Goal: Navigation & Orientation: Find specific page/section

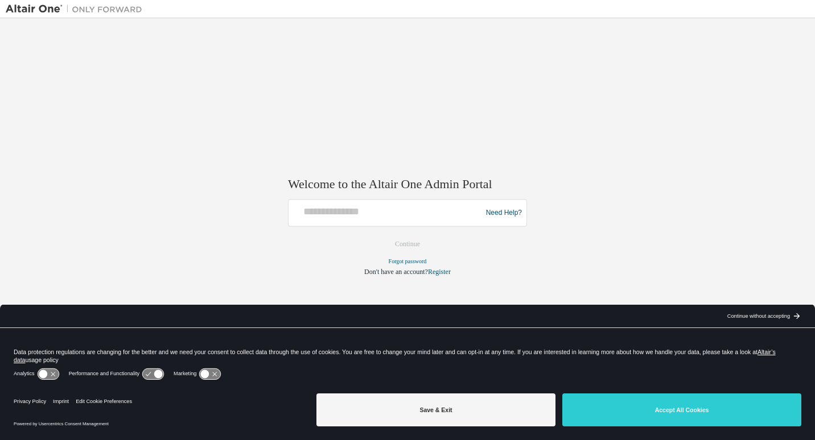
click at [19, 11] on img at bounding box center [77, 8] width 142 height 11
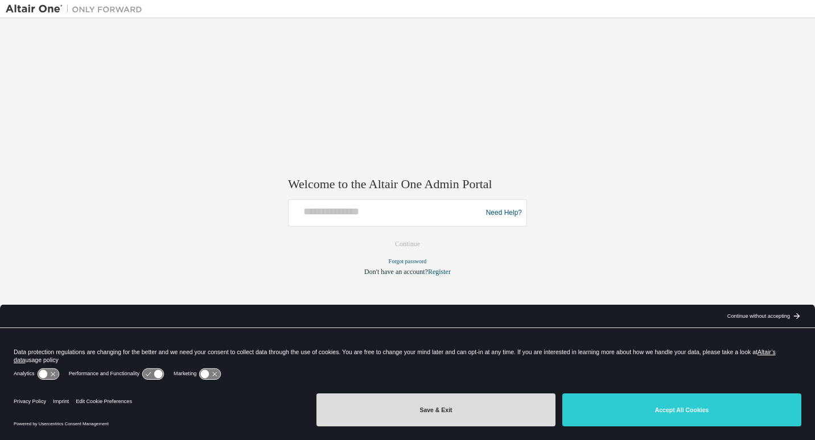
click at [496, 406] on button "Save & Exit" at bounding box center [435, 410] width 239 height 33
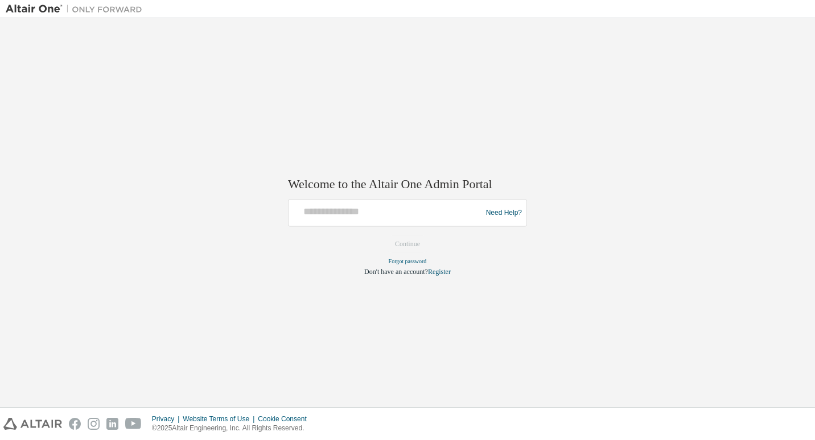
click at [32, 8] on img at bounding box center [77, 8] width 142 height 11
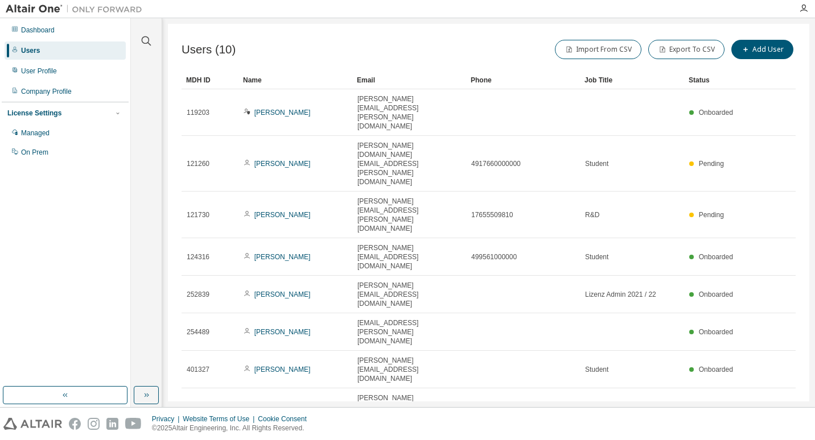
click at [36, 131] on div "Managed" at bounding box center [35, 133] width 28 height 9
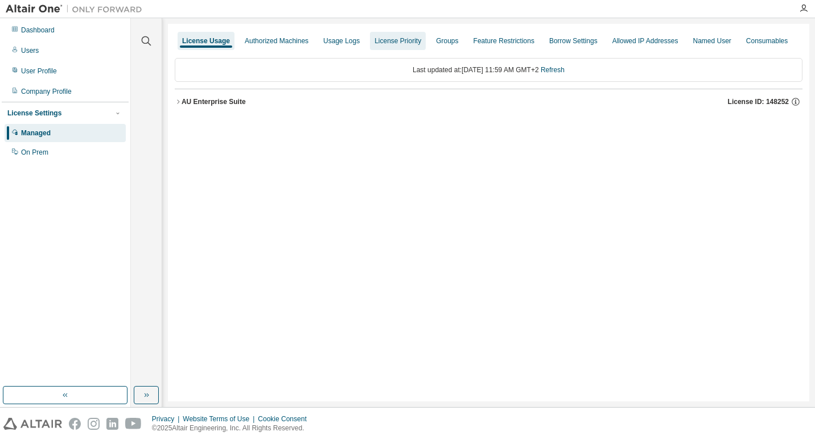
click at [398, 42] on div "License Priority" at bounding box center [397, 40] width 47 height 9
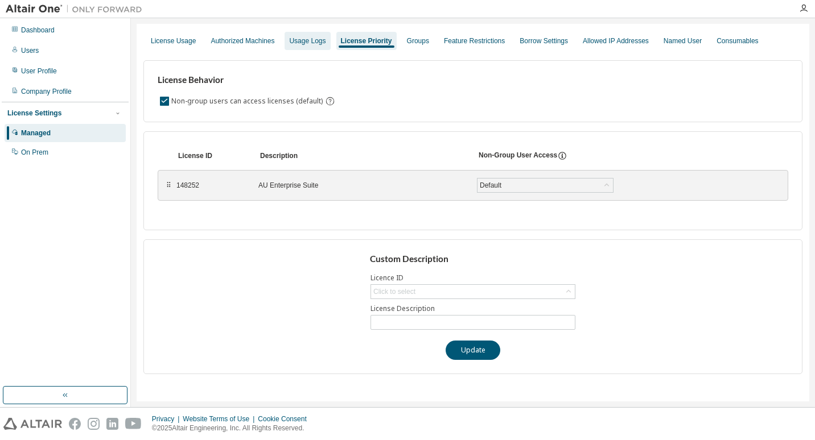
click at [301, 37] on div "Usage Logs" at bounding box center [307, 40] width 36 height 9
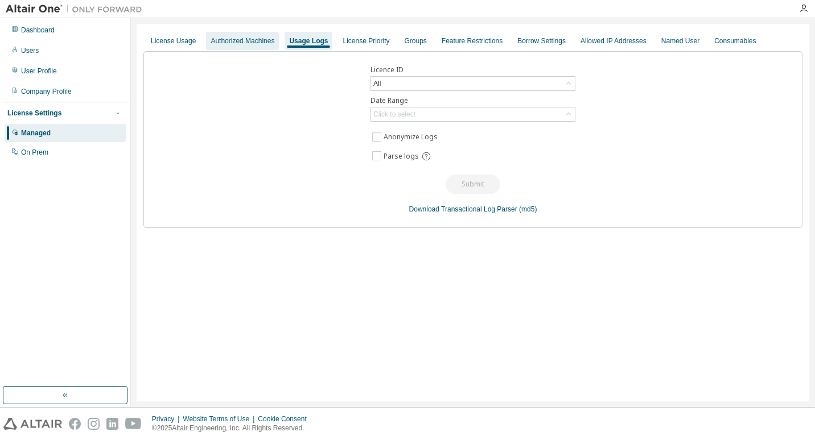
click at [245, 48] on div "Authorized Machines" at bounding box center [242, 41] width 73 height 18
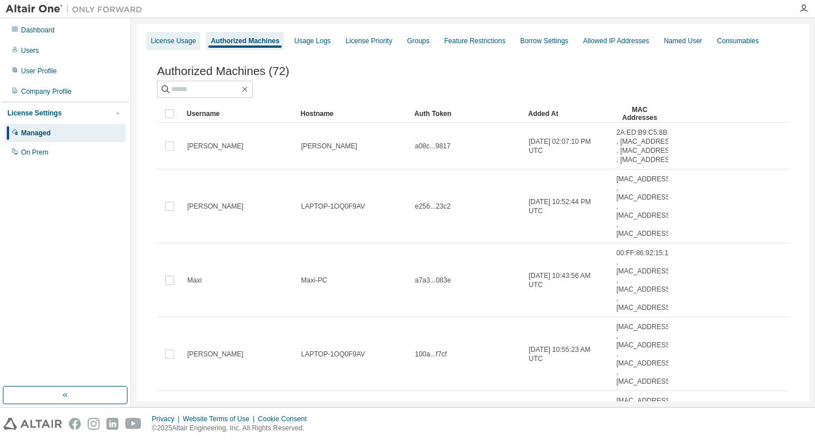
click at [175, 47] on div "License Usage" at bounding box center [173, 41] width 54 height 18
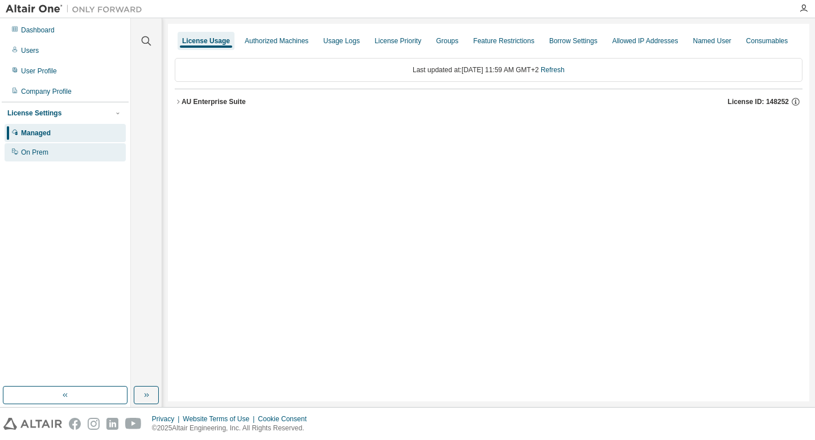
click at [42, 158] on div "On Prem" at bounding box center [65, 152] width 121 height 18
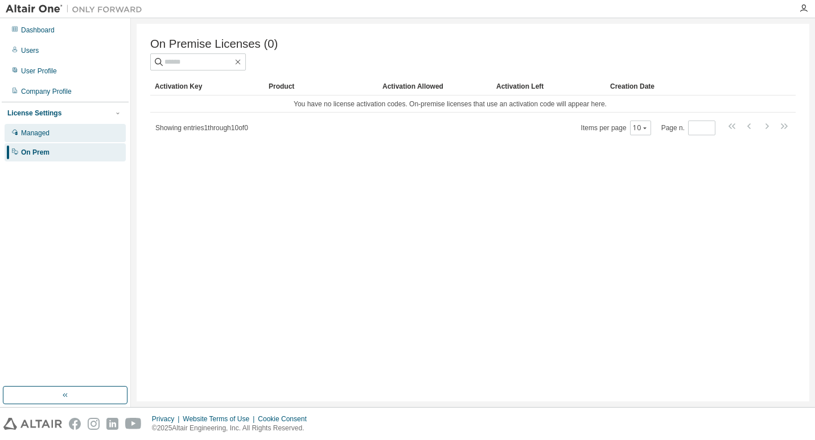
click at [43, 135] on div "Managed" at bounding box center [35, 133] width 28 height 9
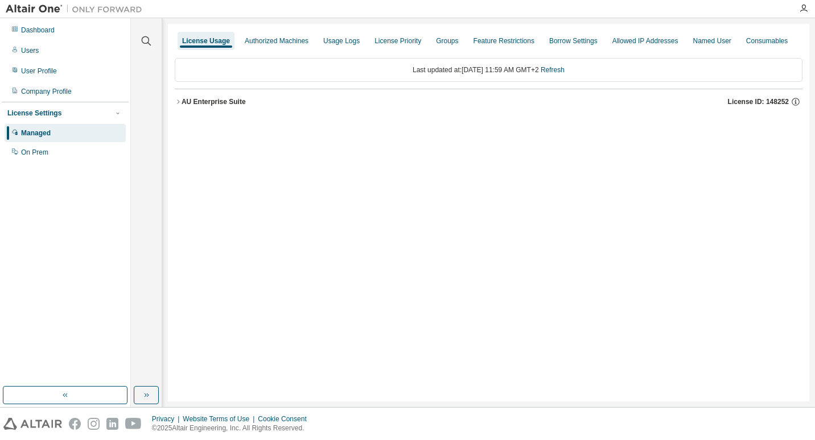
click at [186, 104] on div "AU Enterprise Suite" at bounding box center [214, 101] width 64 height 9
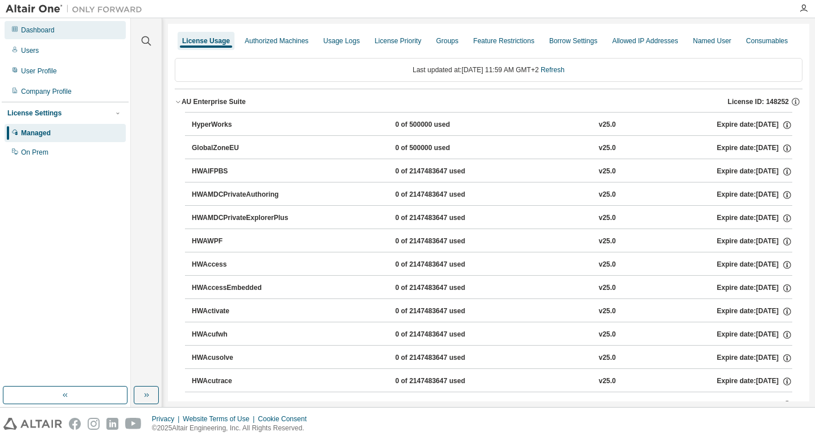
click at [43, 31] on div "Dashboard" at bounding box center [38, 30] width 34 height 9
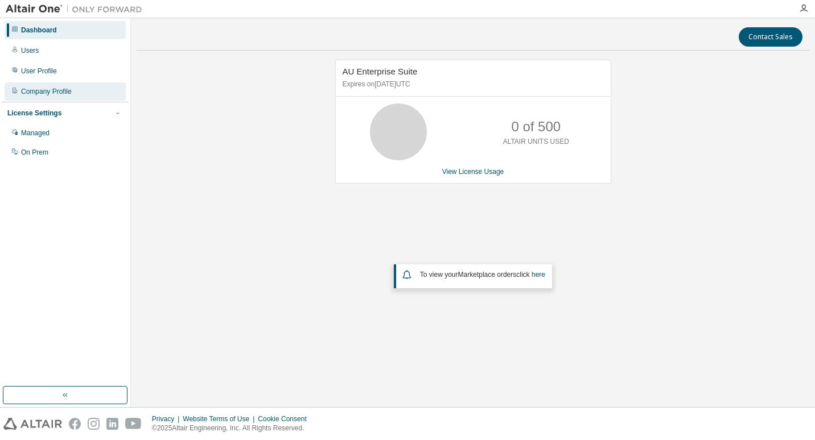
click at [19, 93] on div "Company Profile" at bounding box center [65, 92] width 121 height 18
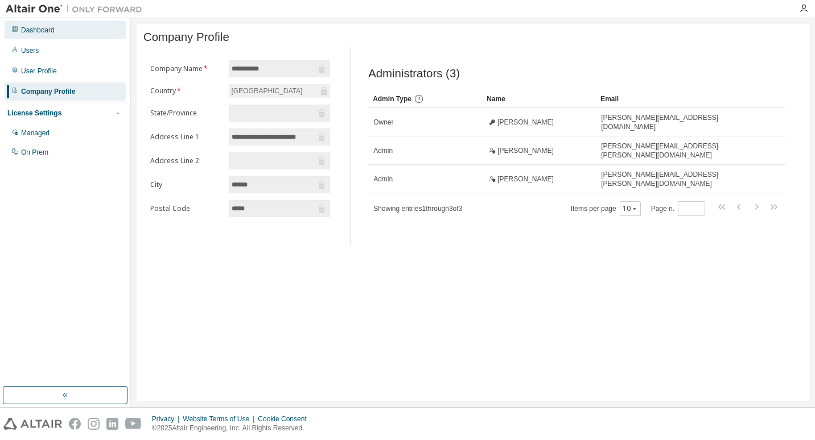
click at [37, 30] on div "Dashboard" at bounding box center [38, 30] width 34 height 9
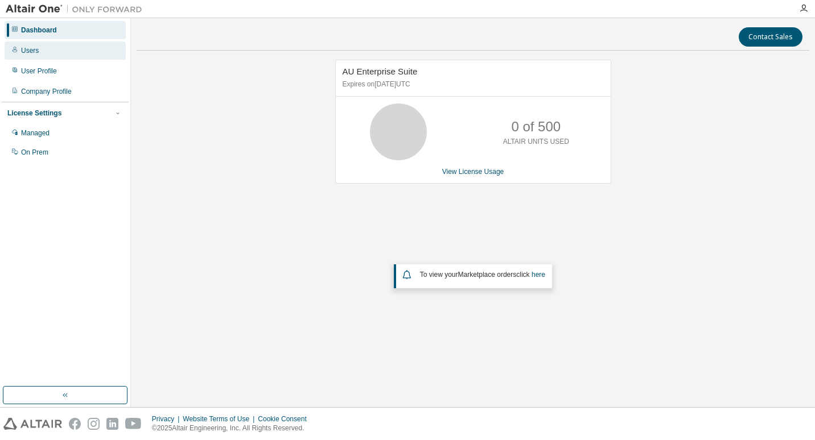
click at [34, 59] on div "Users" at bounding box center [65, 51] width 121 height 18
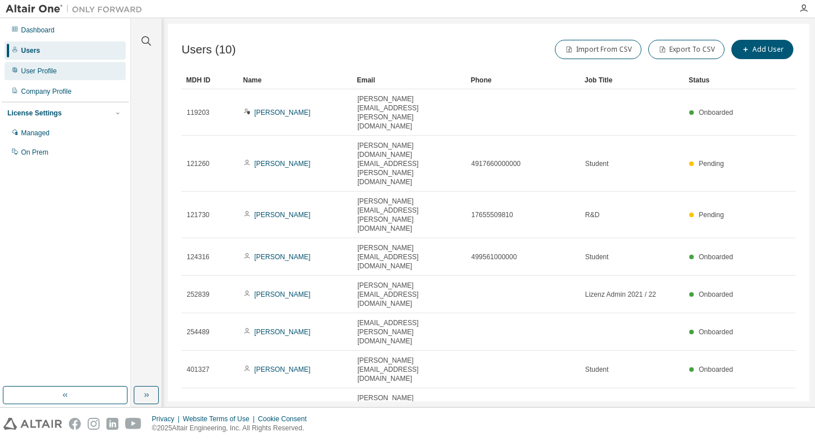
click at [35, 73] on div "User Profile" at bounding box center [39, 71] width 36 height 9
